Goal: Task Accomplishment & Management: Manage account settings

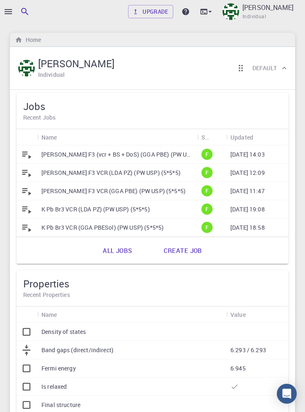
click at [76, 154] on p "[PERSON_NAME] F3 (vcr + BS + DoS) (GGA PBE) (PW USP) (5*5*5)" at bounding box center [117, 154] width 152 height 8
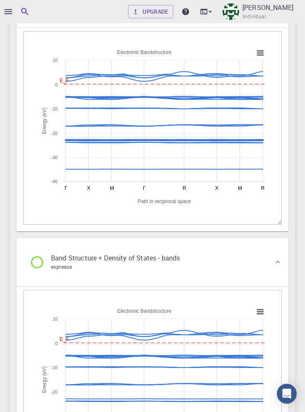
scroll to position [2395, 0]
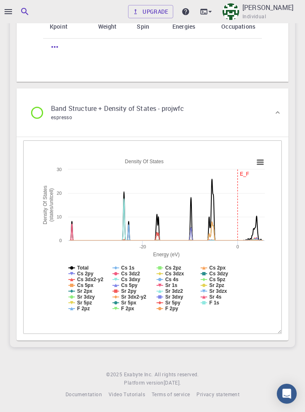
click at [70, 228] on icon at bounding box center [167, 232] width 202 height 17
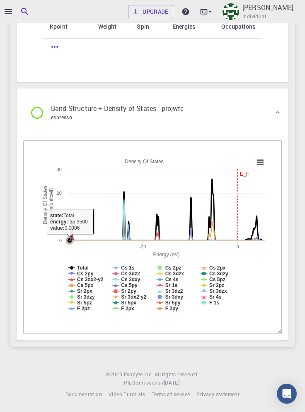
click at [114, 229] on rect at bounding box center [152, 236] width 233 height 166
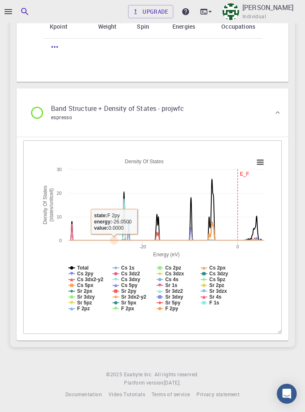
click at [236, 251] on rect at bounding box center [152, 236] width 233 height 166
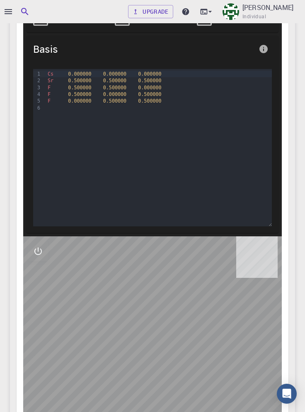
scroll to position [0, 0]
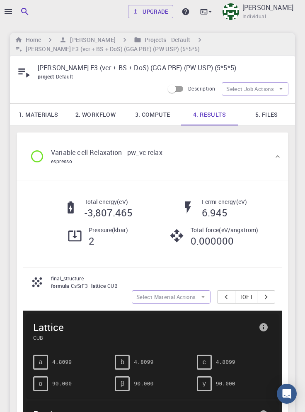
click at [7, 9] on div at bounding box center [152, 206] width 305 height 412
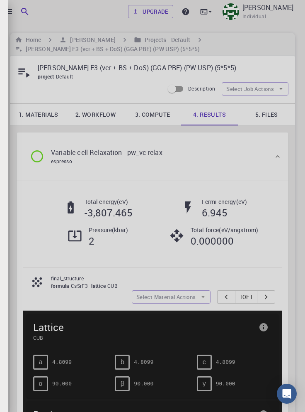
click at [8, 11] on div at bounding box center [152, 206] width 305 height 412
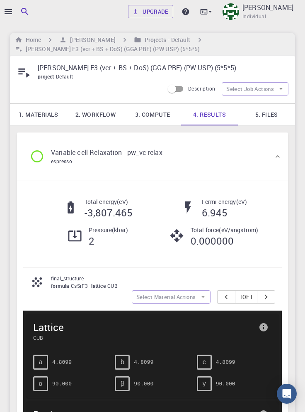
click at [10, 13] on icon "button" at bounding box center [8, 12] width 10 height 10
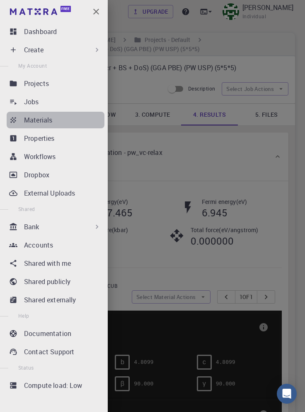
click at [41, 121] on p "Materials" at bounding box center [38, 120] width 28 height 10
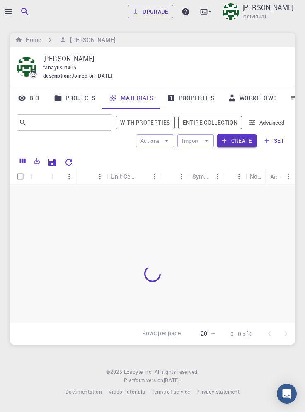
click at [260, 102] on link "Workflows" at bounding box center [253, 98] width 63 height 22
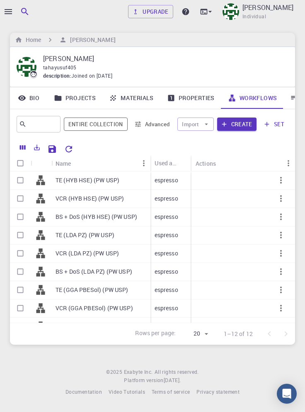
click at [149, 101] on link "Materials" at bounding box center [131, 98] width 58 height 22
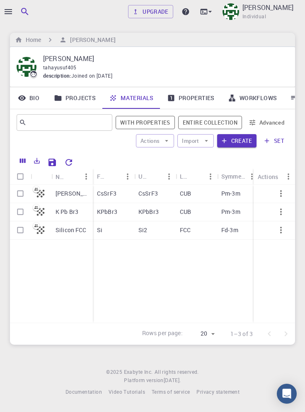
click at [23, 212] on input "Select row" at bounding box center [20, 212] width 16 height 16
checkbox input "true"
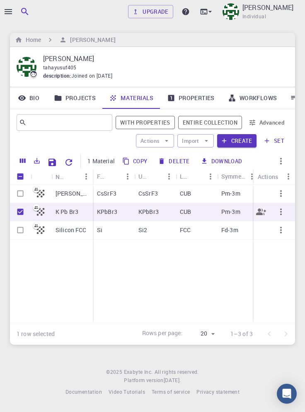
click at [178, 161] on button "Delete" at bounding box center [174, 160] width 37 height 13
checkbox input "false"
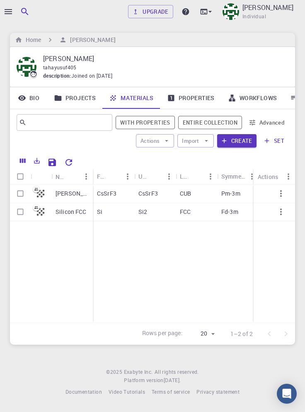
click at [292, 98] on icon at bounding box center [294, 98] width 8 height 8
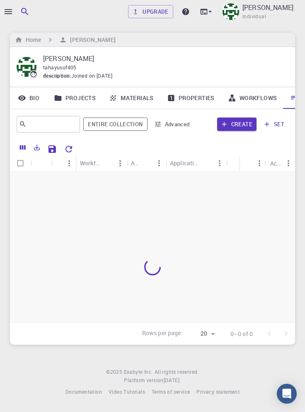
scroll to position [0, 28]
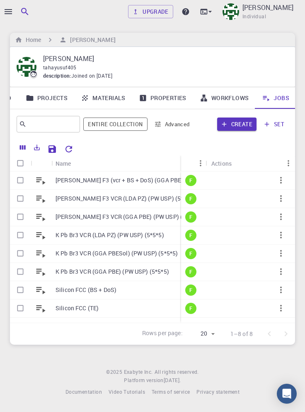
click at [22, 237] on input "Select row" at bounding box center [20, 235] width 16 height 16
checkbox input "true"
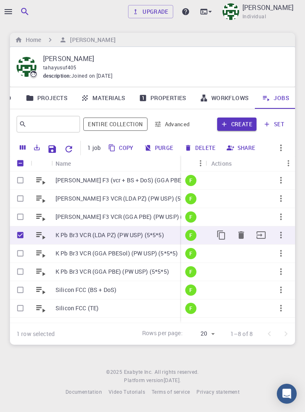
click at [22, 253] on input "Select row" at bounding box center [20, 253] width 16 height 16
checkbox input "true"
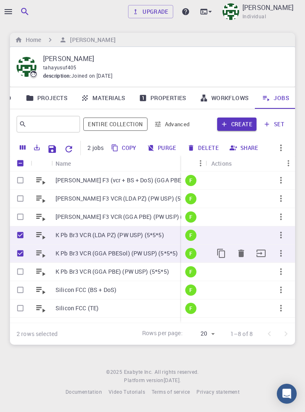
click at [22, 269] on input "Select row" at bounding box center [20, 272] width 16 height 16
checkbox input "true"
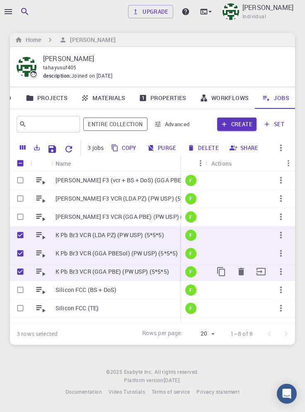
click at [207, 148] on button "Delete" at bounding box center [203, 147] width 37 height 13
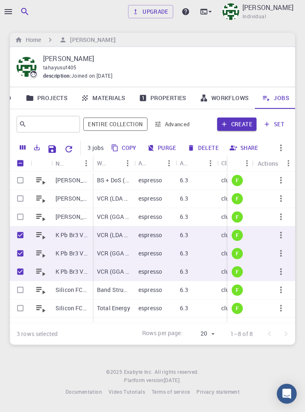
checkbox input "false"
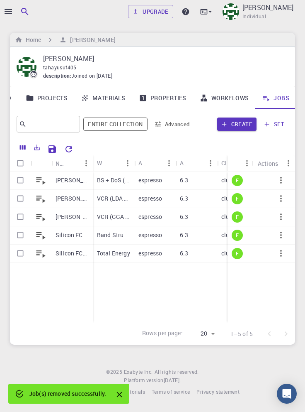
click at [112, 98] on link "Materials" at bounding box center [103, 98] width 58 height 22
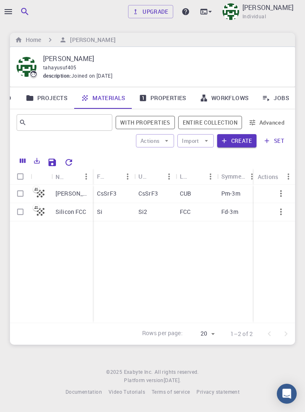
click at [282, 100] on link "Jobs" at bounding box center [276, 98] width 41 height 22
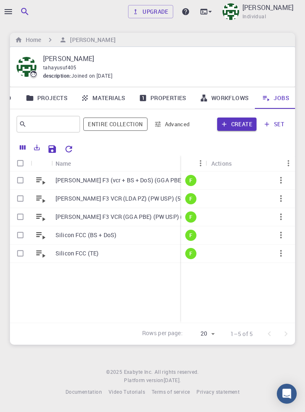
click at [144, 179] on p "[PERSON_NAME] F3 (vcr + BS + DoS) (GGA PBE) (PW USP) (5*5*5)" at bounding box center [128, 180] width 145 height 8
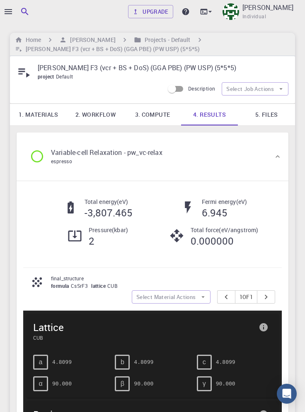
click at [107, 115] on link "2. Workflow" at bounding box center [95, 115] width 57 height 22
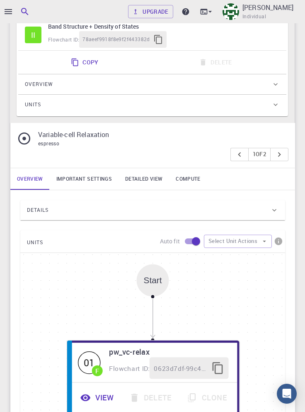
scroll to position [266, 0]
click at [94, 180] on link "Important settings" at bounding box center [84, 179] width 69 height 22
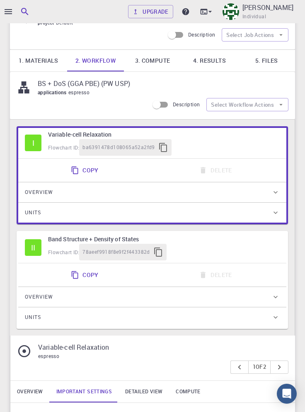
scroll to position [0, 0]
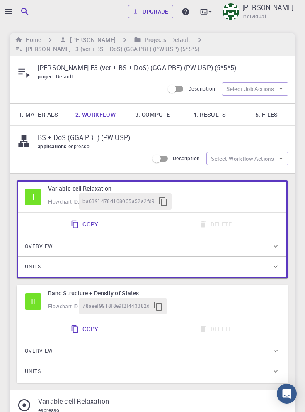
click at [162, 309] on icon "button" at bounding box center [159, 306] width 10 height 10
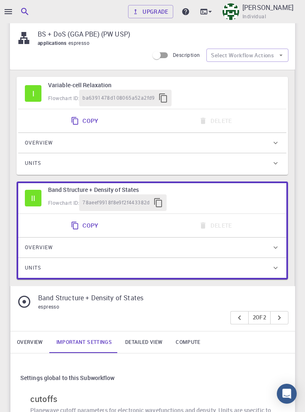
scroll to position [105, 0]
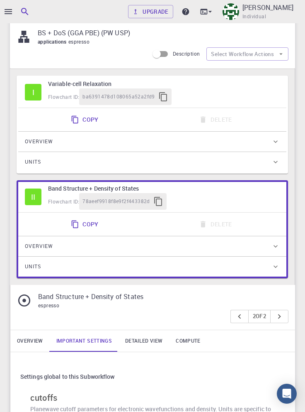
click at [210, 96] on div "Flowchart ID: ba6391478d108065a52a2fd9" at bounding box center [164, 96] width 232 height 17
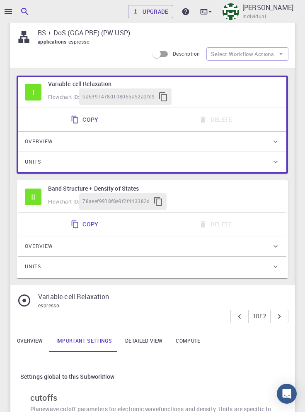
click at [222, 198] on div "Flowchart ID: 78aeef9918f8e9f2f443382d" at bounding box center [164, 201] width 232 height 17
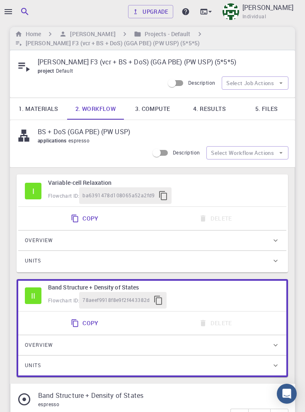
scroll to position [0, 0]
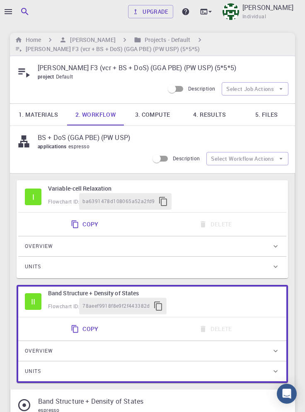
click at [39, 38] on h6 "Home" at bounding box center [31, 39] width 19 height 9
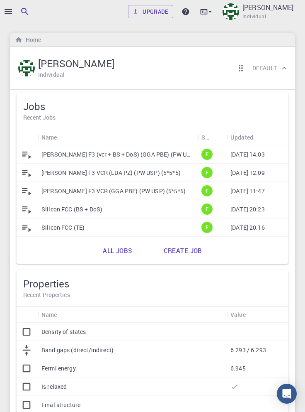
click at [10, 11] on icon "button" at bounding box center [8, 11] width 7 height 5
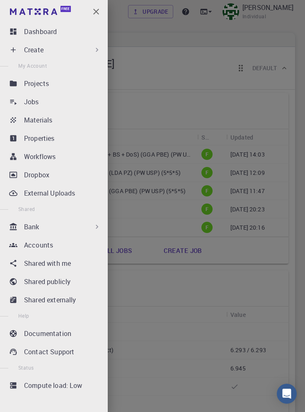
click at [58, 105] on div "Jobs" at bounding box center [64, 102] width 81 height 10
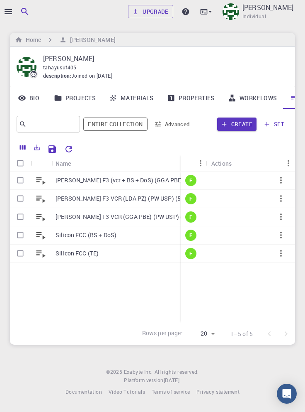
scroll to position [0, 28]
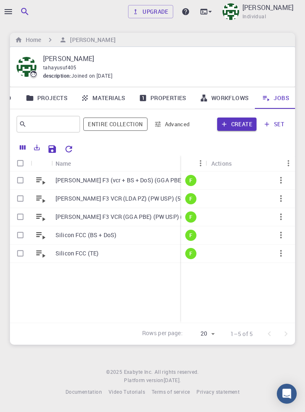
click at [109, 97] on link "Materials" at bounding box center [103, 98] width 58 height 22
